Goal: Navigation & Orientation: Go to known website

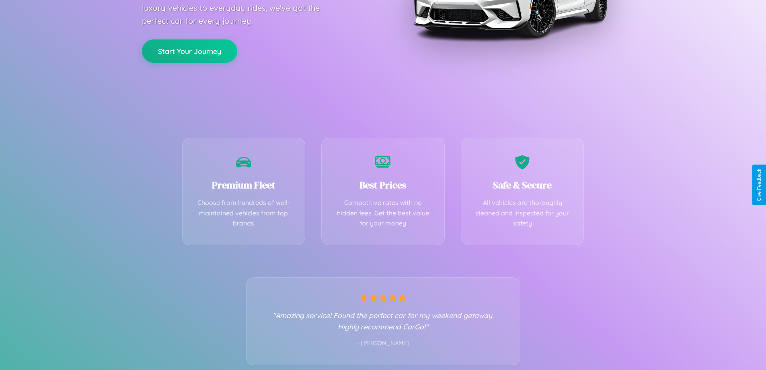
scroll to position [159, 0]
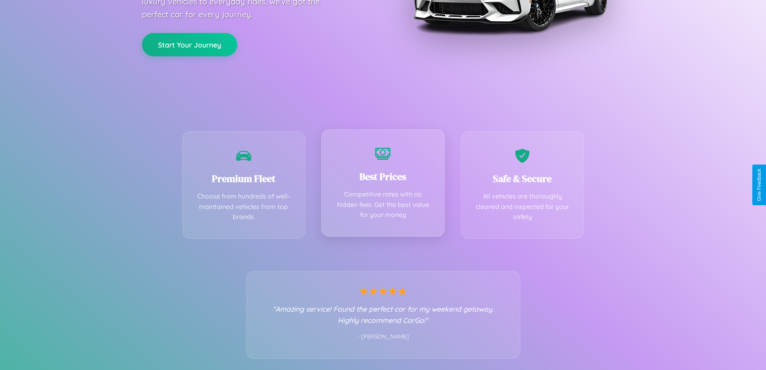
click at [383, 185] on div "Best Prices Competitive rates with no hidden fees. Get the best value for your …" at bounding box center [383, 182] width 124 height 107
click at [189, 44] on button "Start Your Journey" at bounding box center [189, 43] width 95 height 23
click at [189, 43] on button "Start Your Journey" at bounding box center [189, 43] width 95 height 23
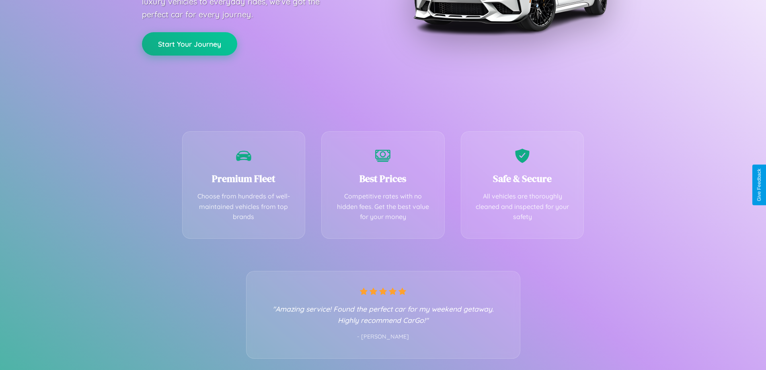
click at [189, 43] on button "Start Your Journey" at bounding box center [189, 43] width 95 height 23
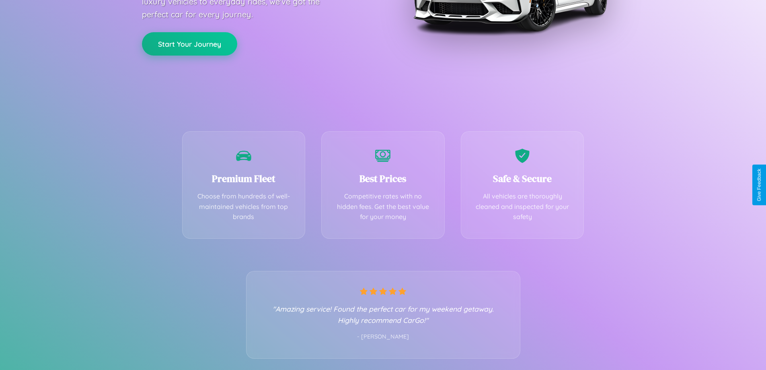
click at [189, 43] on button "Start Your Journey" at bounding box center [189, 43] width 95 height 23
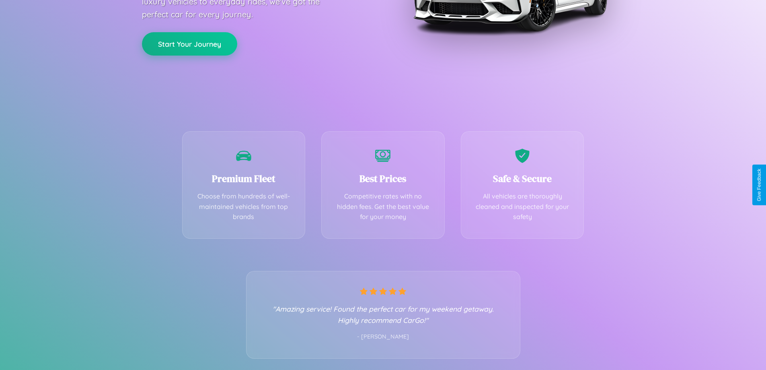
click at [189, 43] on button "Start Your Journey" at bounding box center [189, 43] width 95 height 23
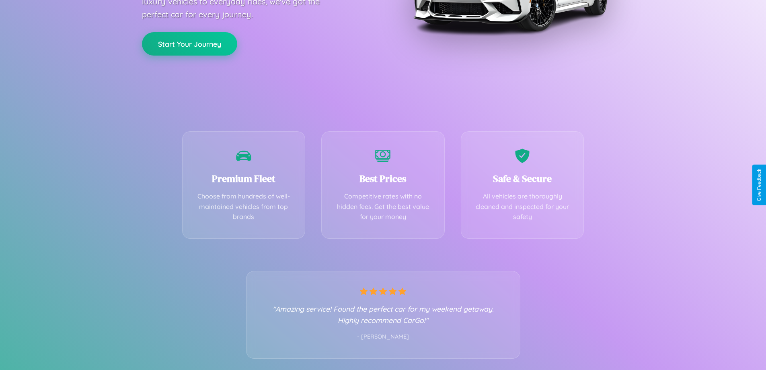
click at [189, 43] on button "Start Your Journey" at bounding box center [189, 43] width 95 height 23
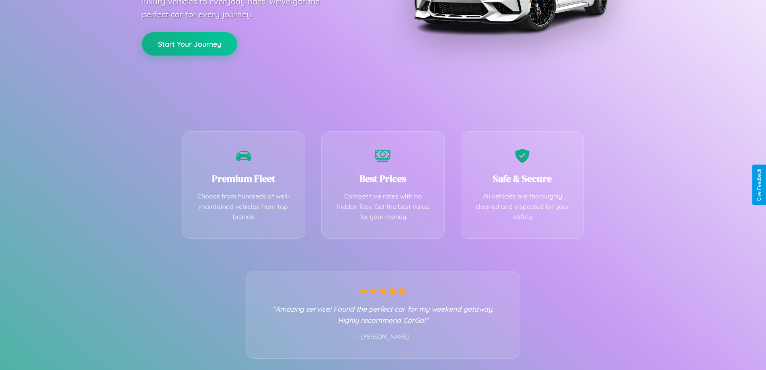
click at [189, 43] on button "Start Your Journey" at bounding box center [189, 43] width 95 height 23
